Goal: Communication & Community: Participate in discussion

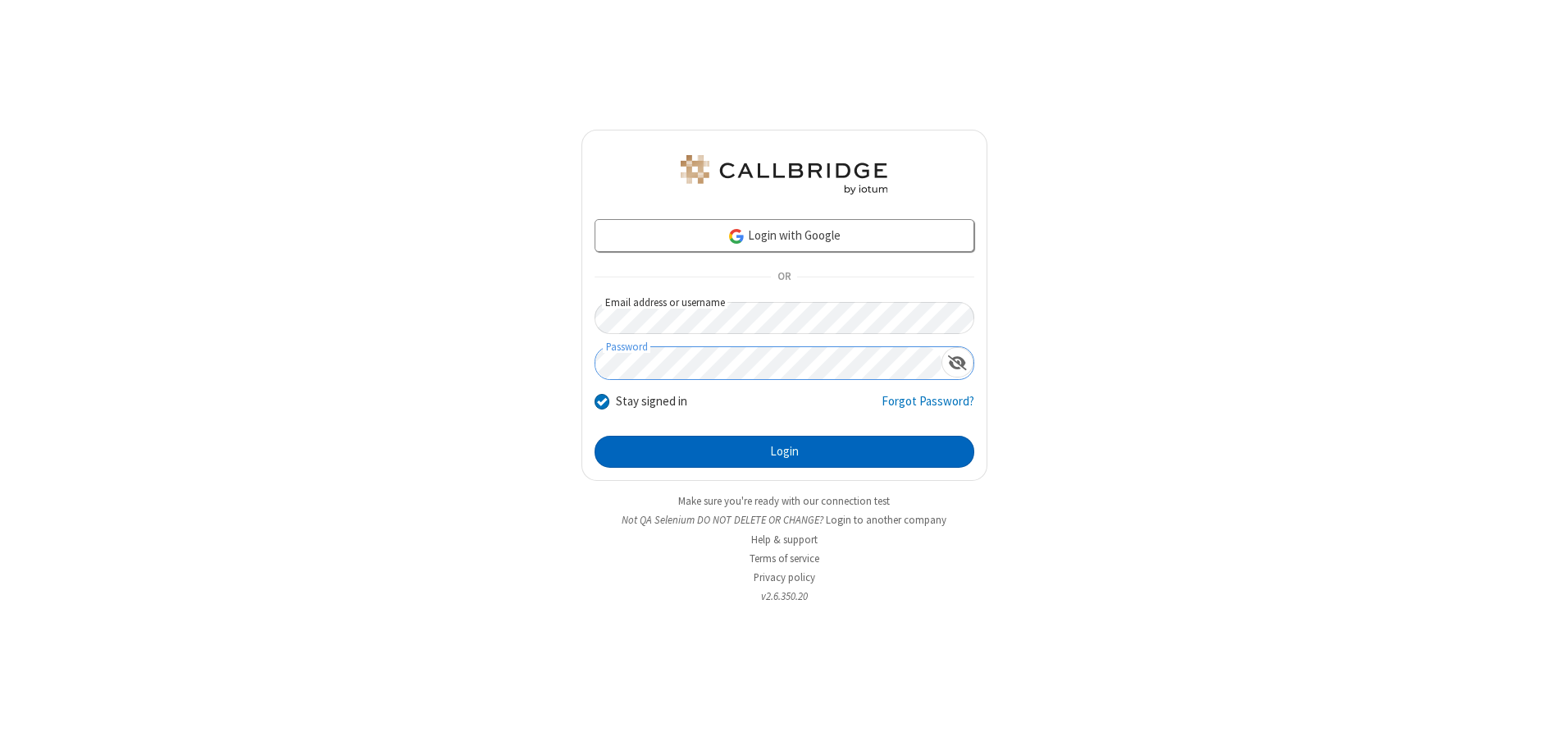
click at [784, 451] on button "Login" at bounding box center [784, 451] width 379 height 33
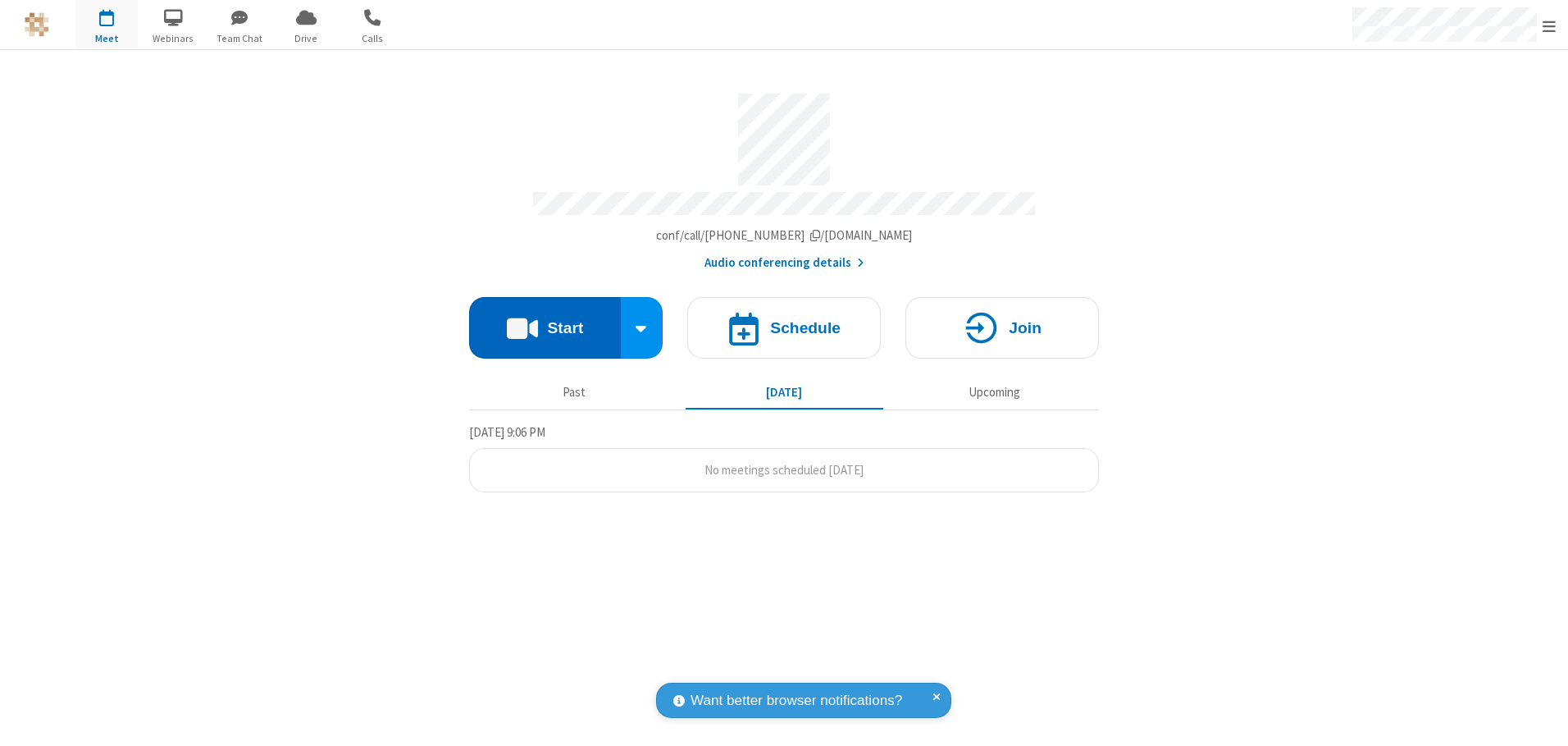
click at [545, 322] on button "Start" at bounding box center [546, 328] width 152 height 62
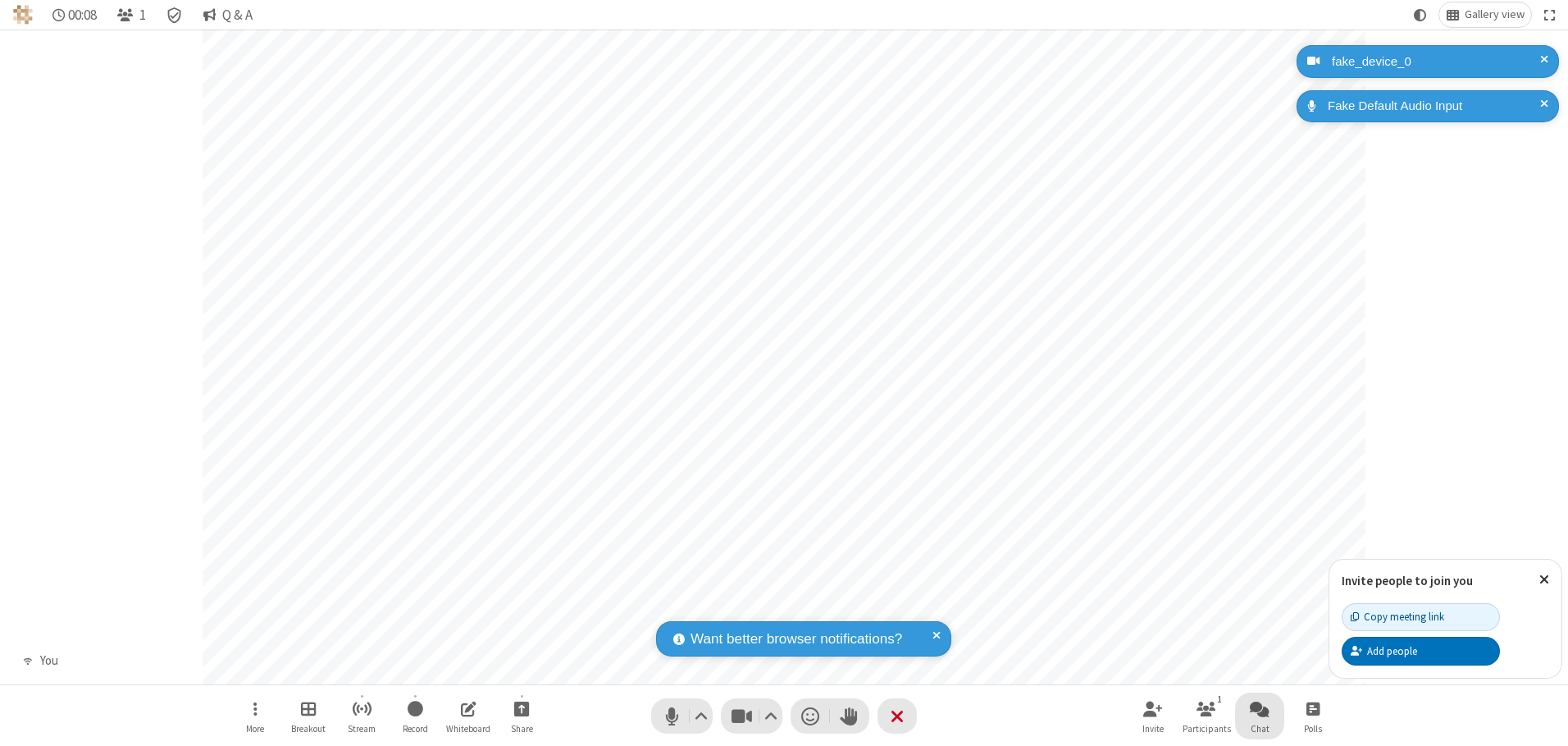
click at [1260, 708] on span "Open chat" at bounding box center [1259, 708] width 19 height 20
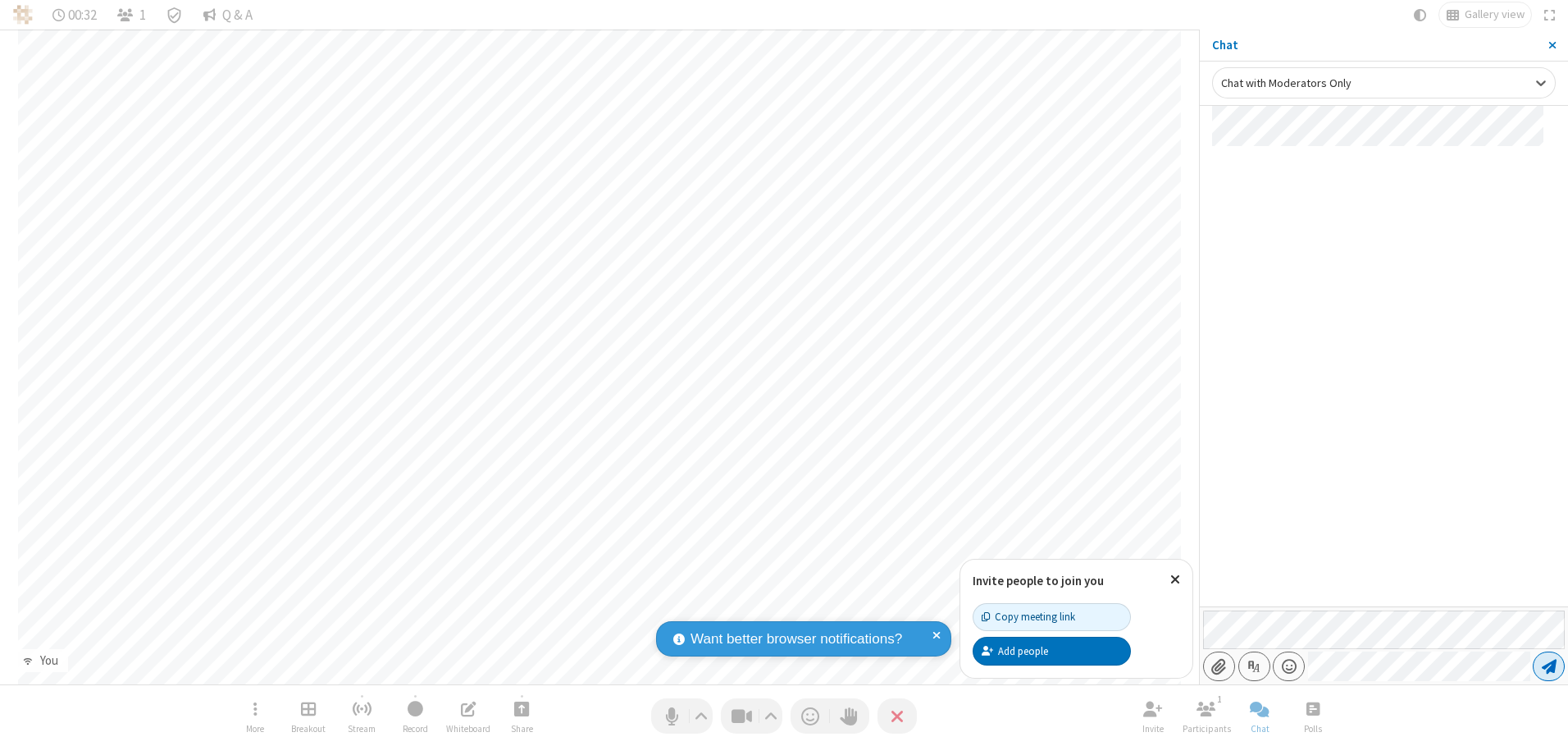
click at [1549, 666] on span "Send message" at bounding box center [1549, 666] width 15 height 17
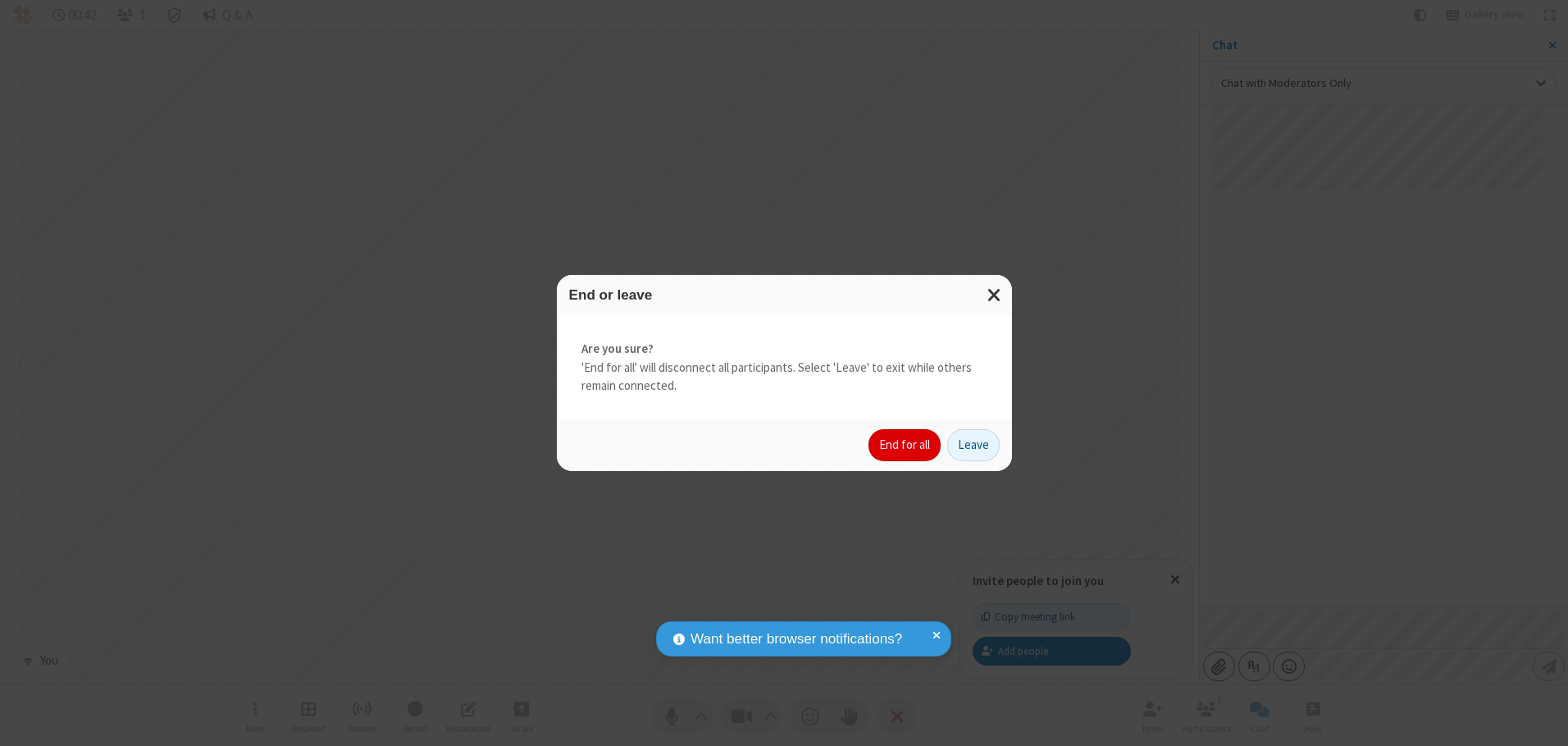
click at [906, 445] on button "End for all" at bounding box center [905, 445] width 73 height 33
